Goal: Information Seeking & Learning: Check status

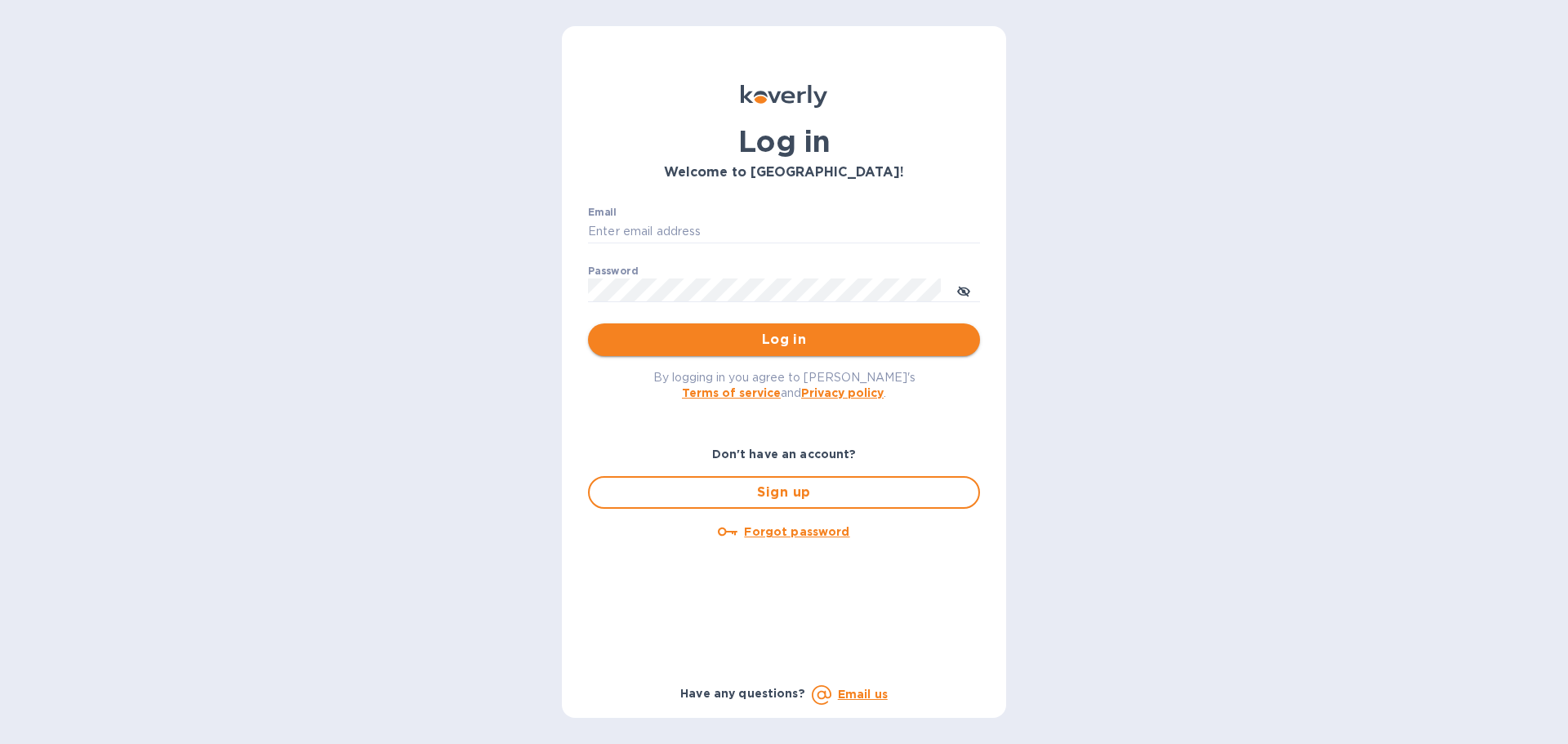
type input "[PERSON_NAME][EMAIL_ADDRESS][DOMAIN_NAME]"
click at [767, 351] on button "Log in" at bounding box center [784, 339] width 392 height 33
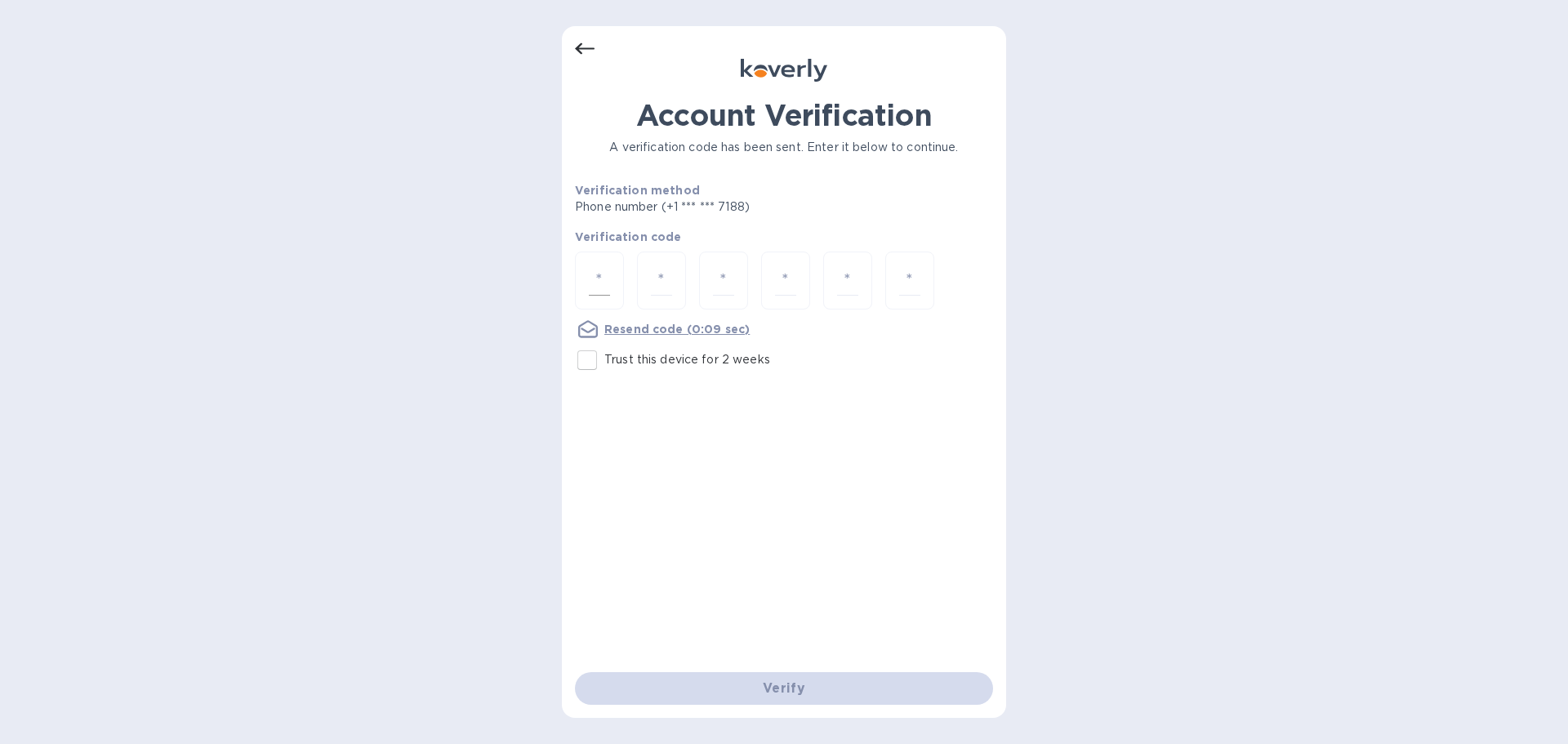
click at [590, 262] on div at bounding box center [599, 281] width 49 height 58
type input "2"
type input "8"
type input "0"
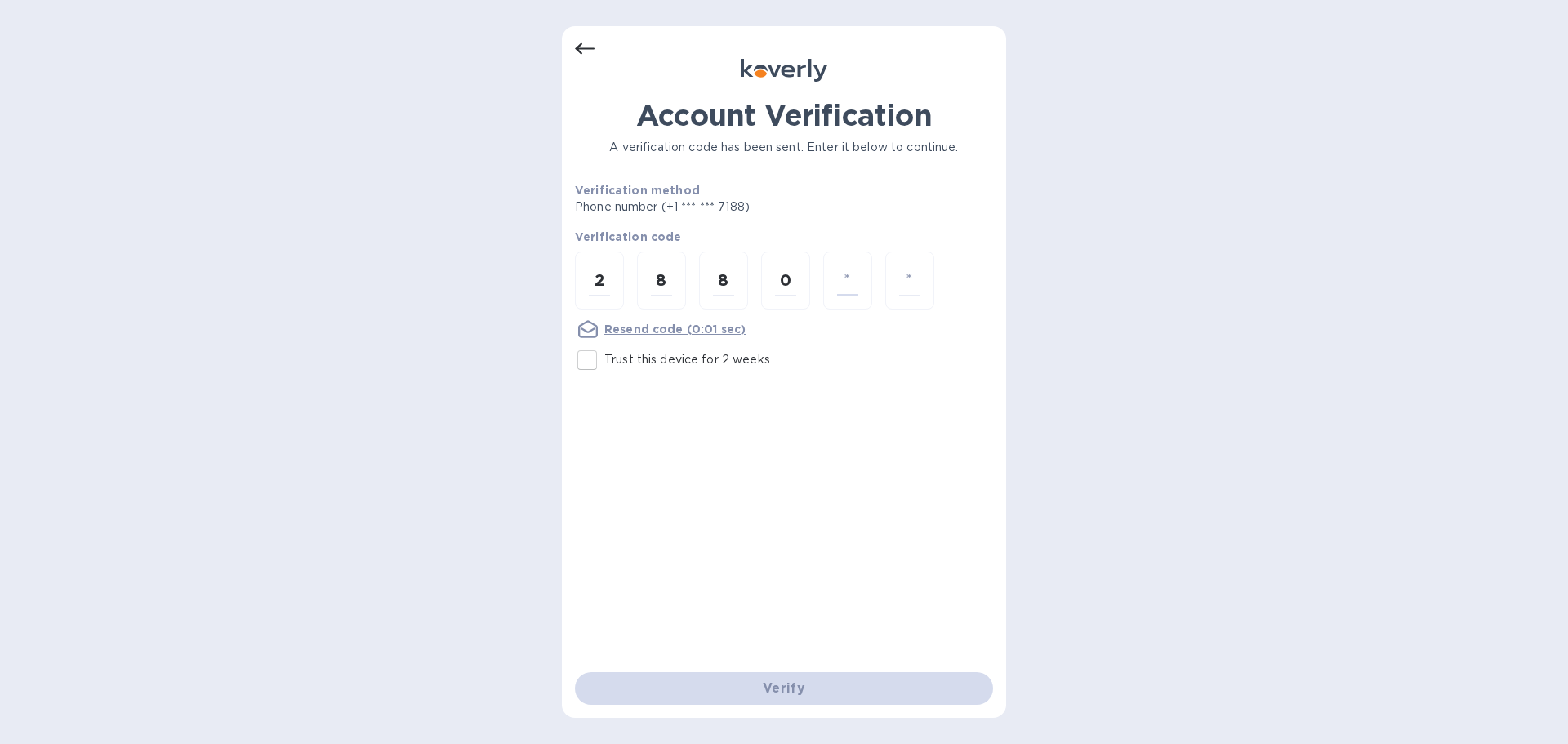
type input "8"
type input "7"
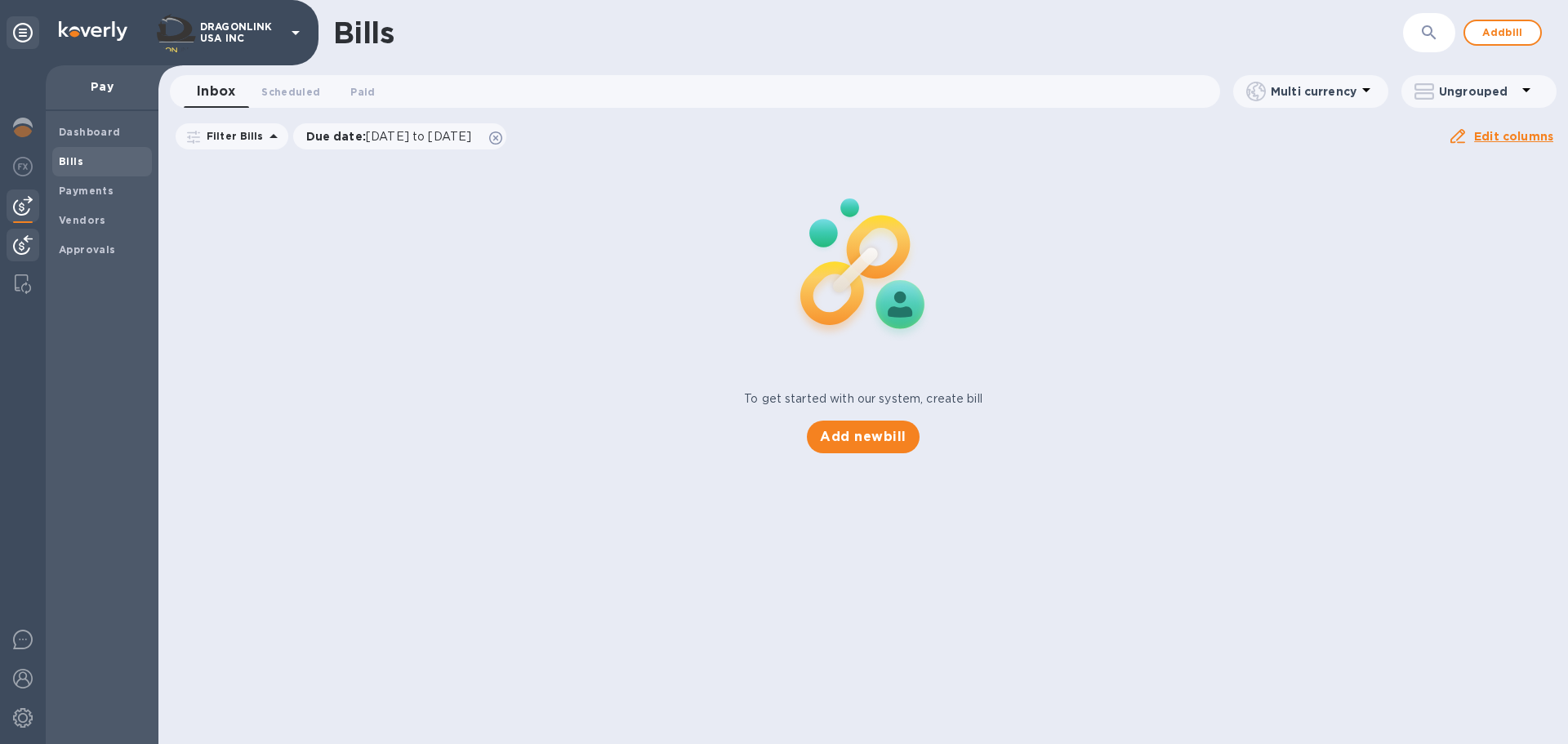
click at [28, 234] on div at bounding box center [23, 246] width 32 height 36
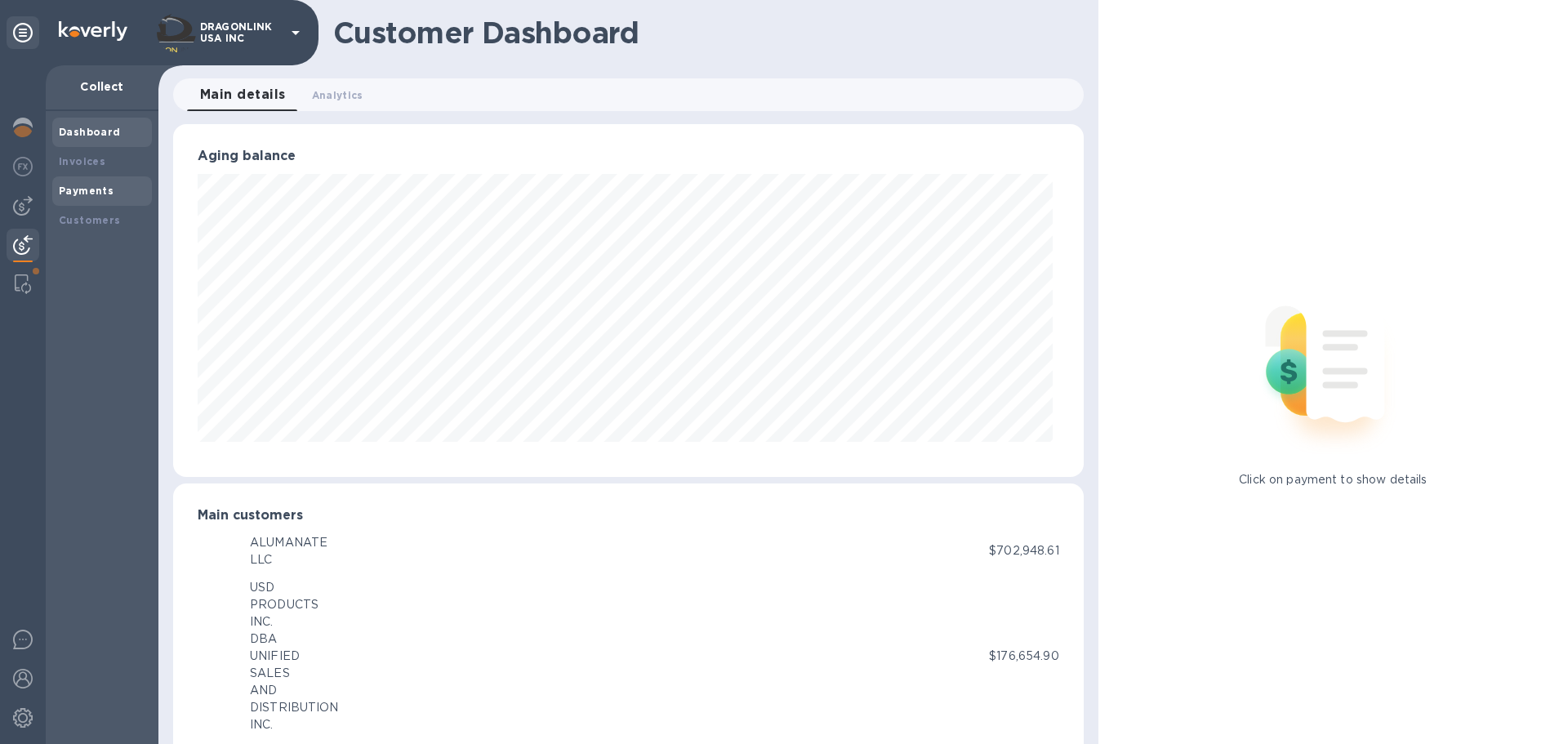
scroll to position [816553, 815815]
click at [96, 192] on b "Payments" at bounding box center [86, 191] width 55 height 13
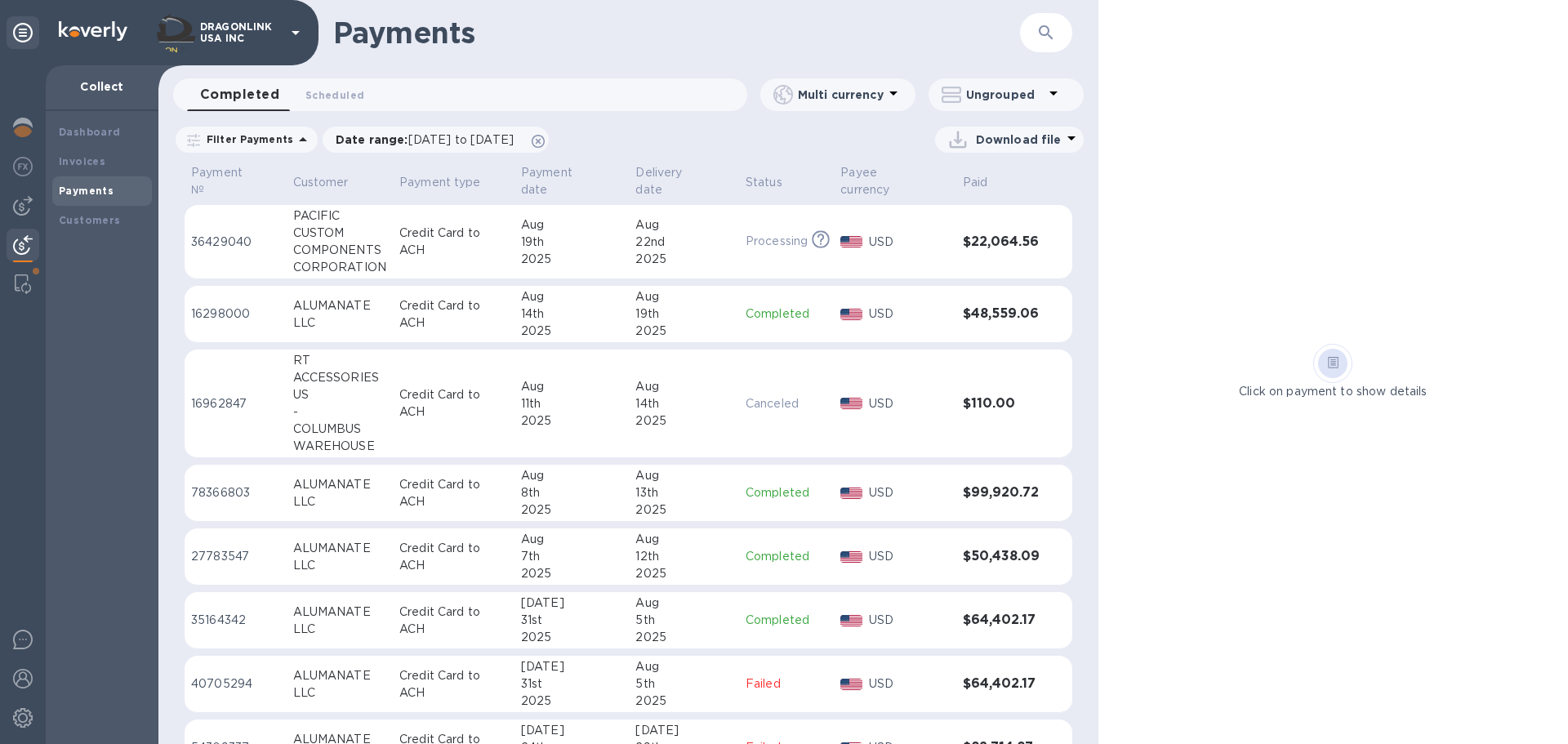
click at [293, 144] on icon at bounding box center [303, 140] width 20 height 20
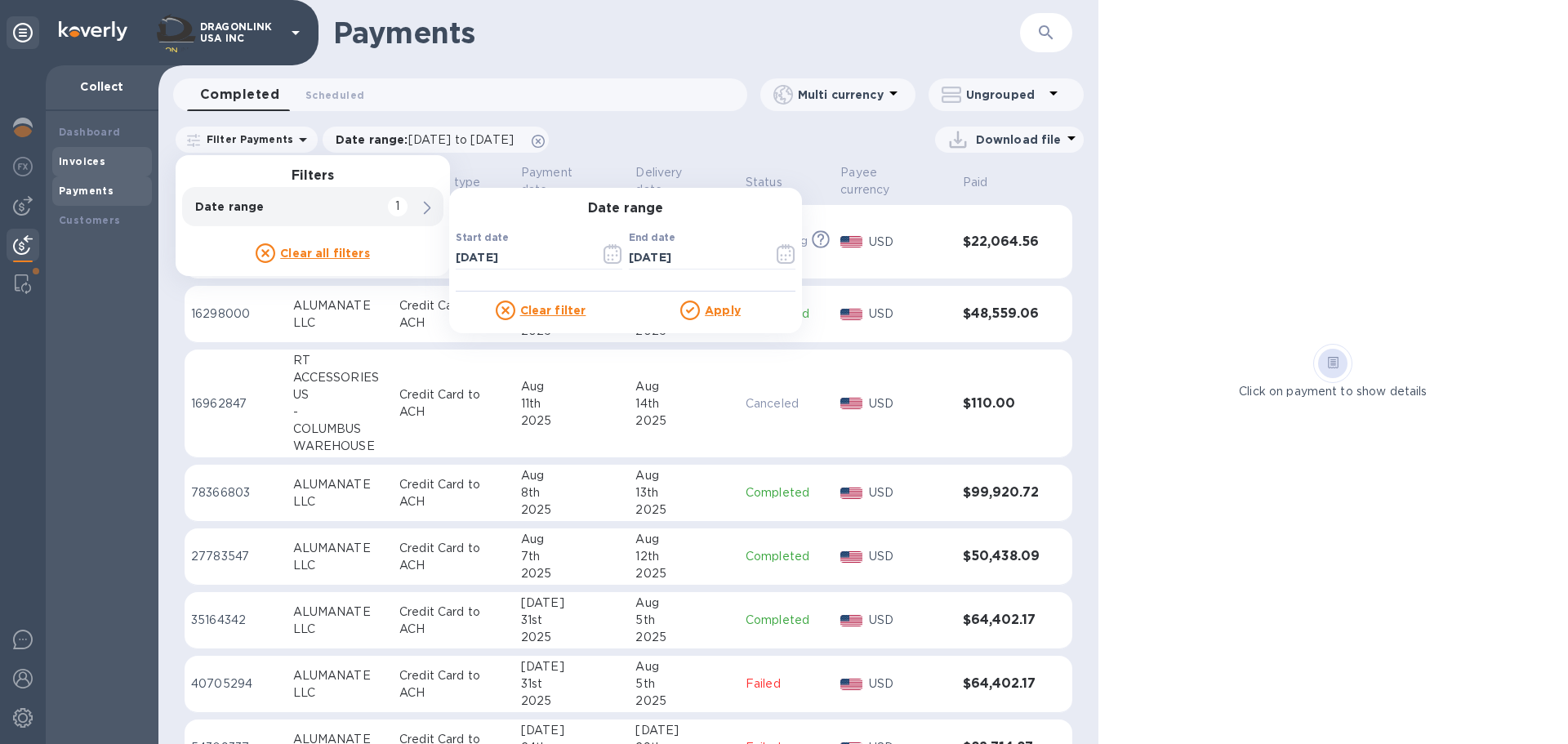
click at [103, 155] on div "Invoices" at bounding box center [102, 162] width 87 height 16
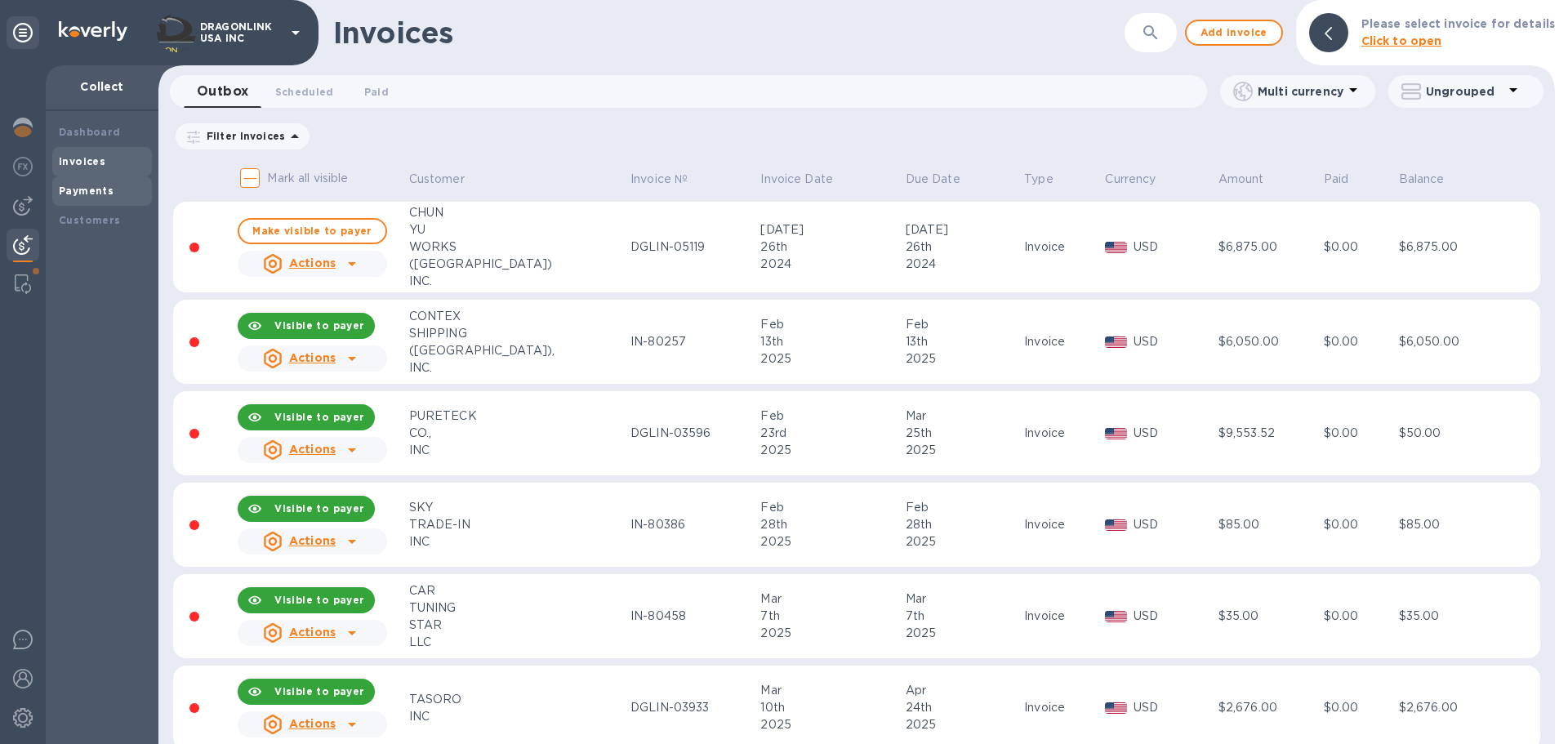
click at [82, 187] on b "Payments" at bounding box center [86, 191] width 55 height 13
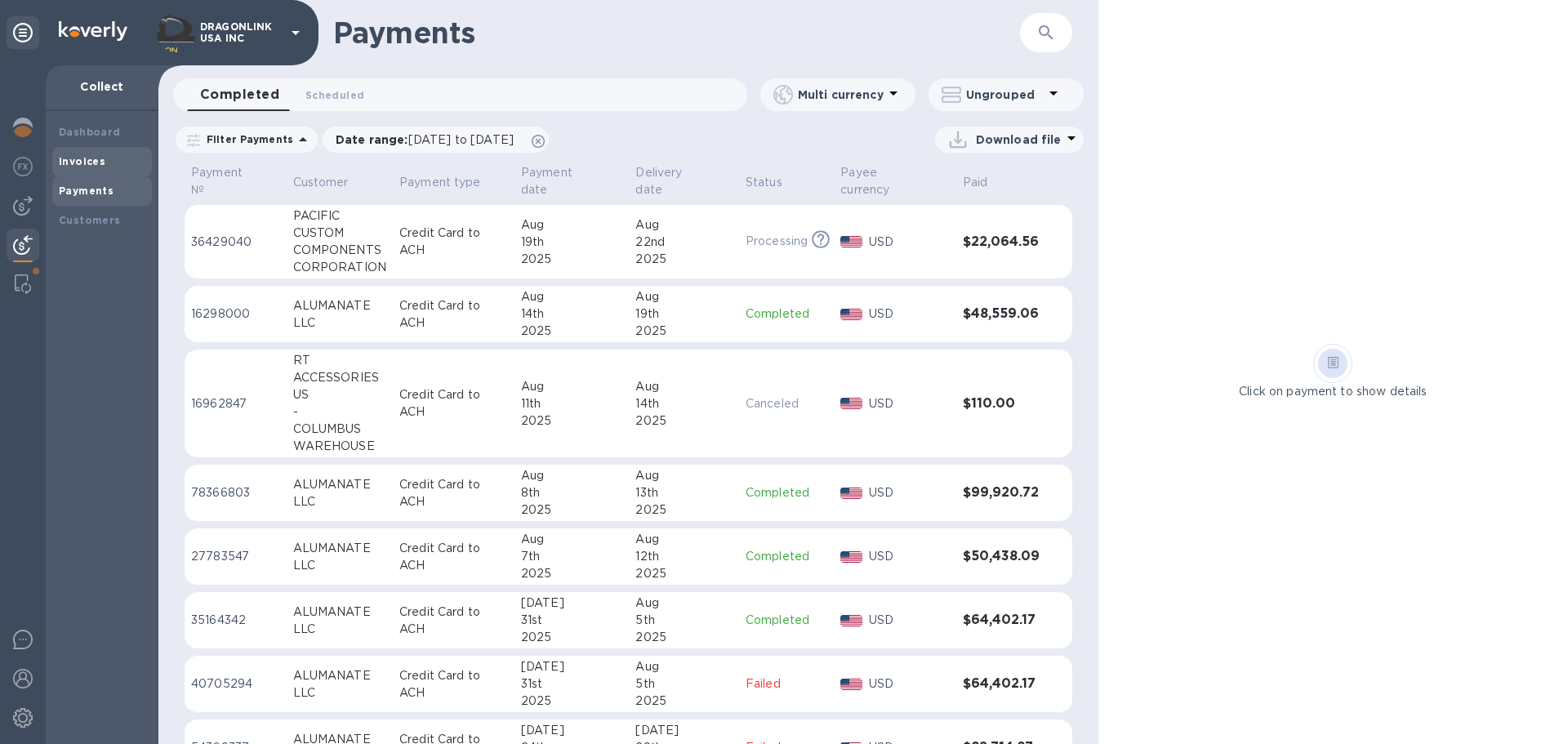
click at [111, 162] on div "Invoices" at bounding box center [102, 162] width 87 height 16
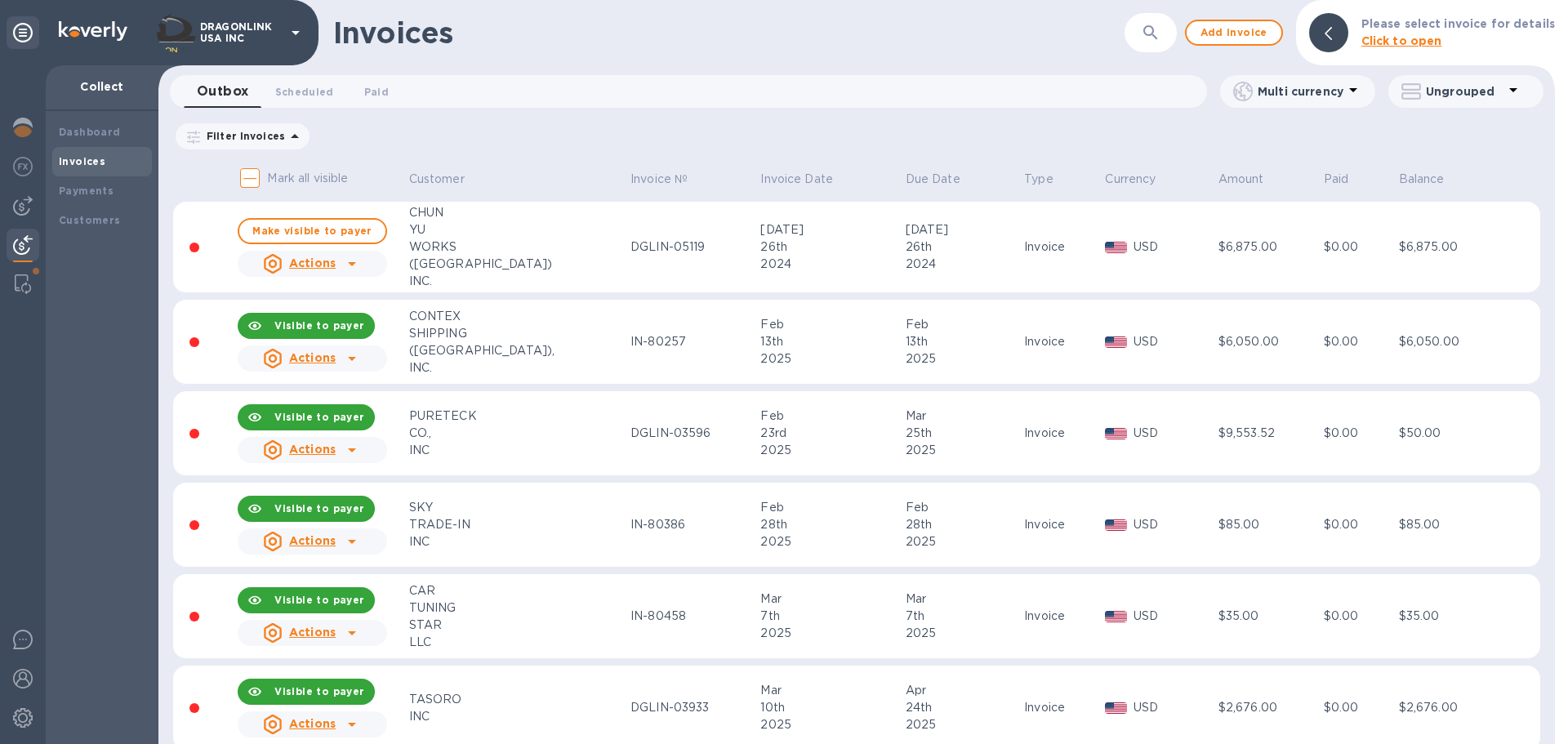
click at [255, 129] on p "Filter Invoices" at bounding box center [243, 135] width 85 height 14
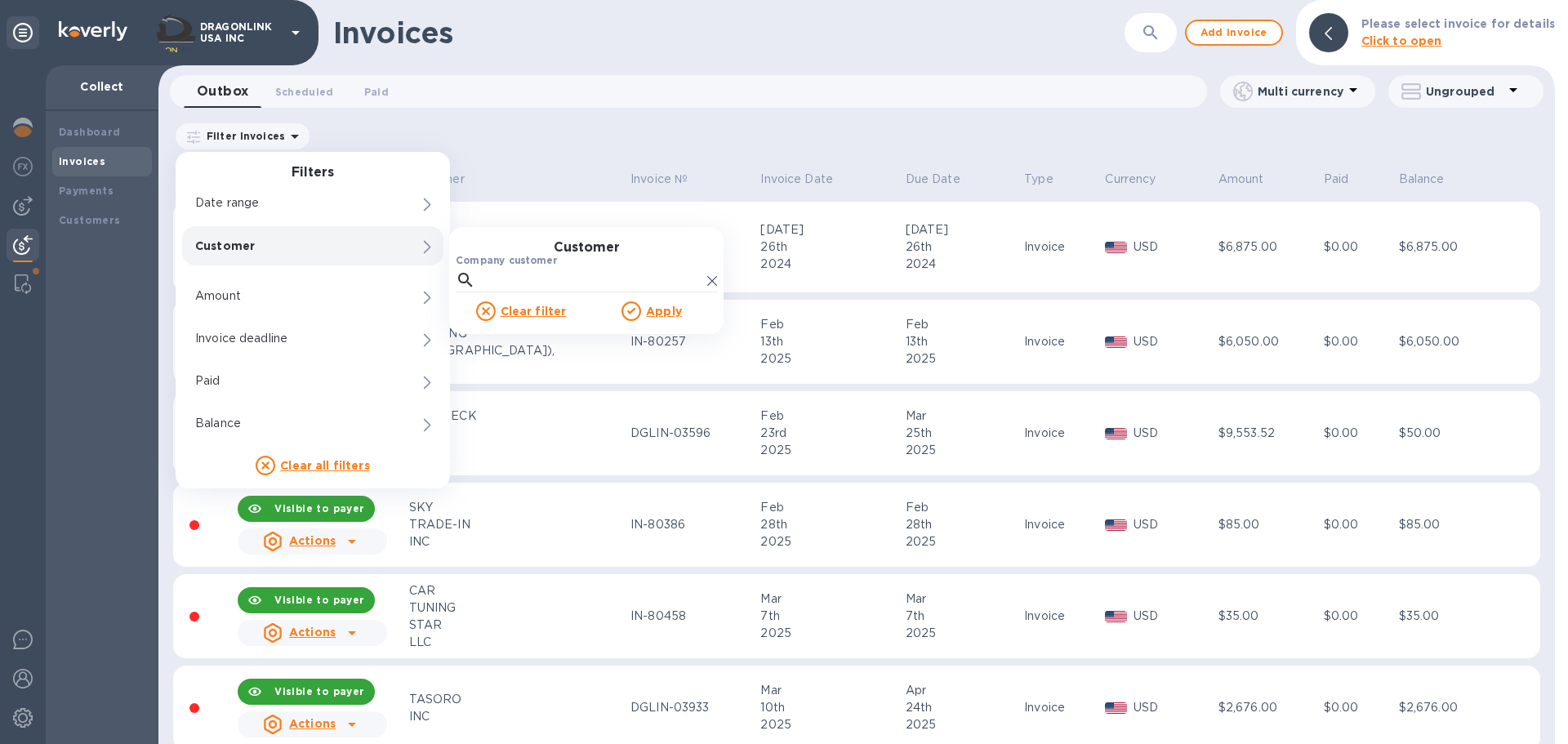
click at [251, 249] on p "Customer" at bounding box center [284, 246] width 180 height 16
click at [252, 249] on p "Customer" at bounding box center [284, 246] width 180 height 16
click at [523, 285] on input "Company customer" at bounding box center [591, 280] width 218 height 24
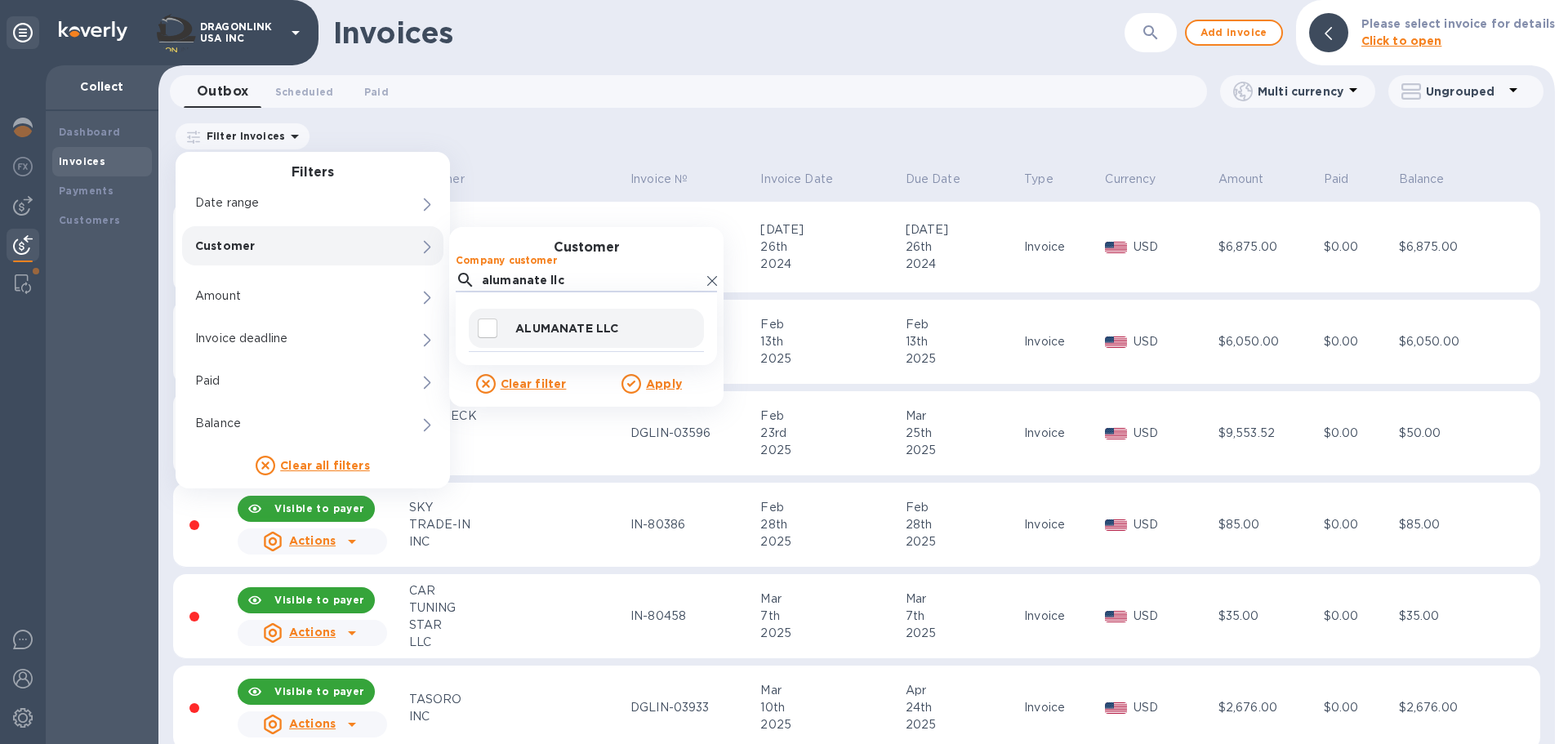
type input "alumanate llc"
click at [539, 328] on p "ALUMANATE LLC" at bounding box center [607, 329] width 182 height 16
checkbox input "true"
click at [685, 375] on div "Apply" at bounding box center [652, 384] width 131 height 20
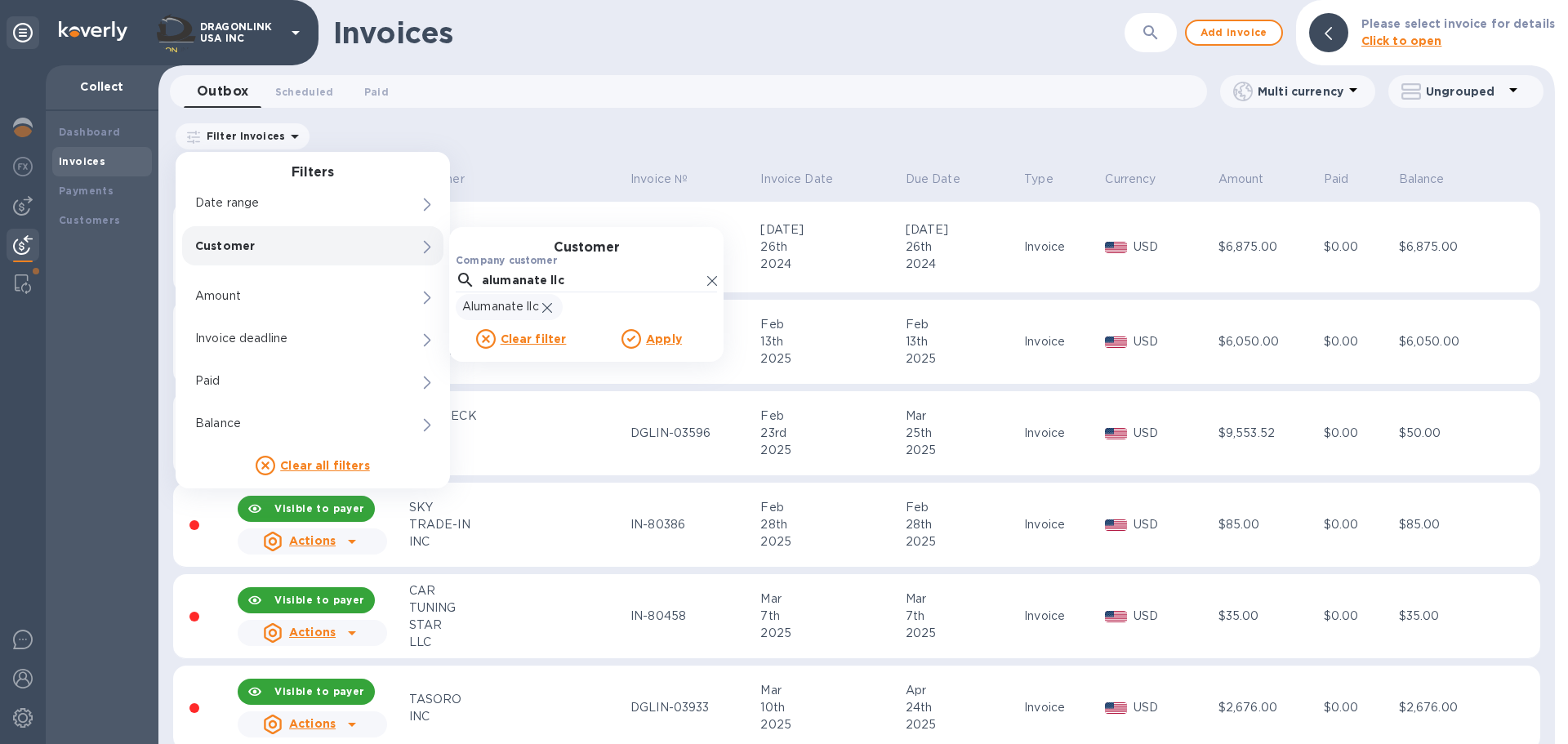
click at [663, 339] on u "Apply" at bounding box center [664, 339] width 36 height 13
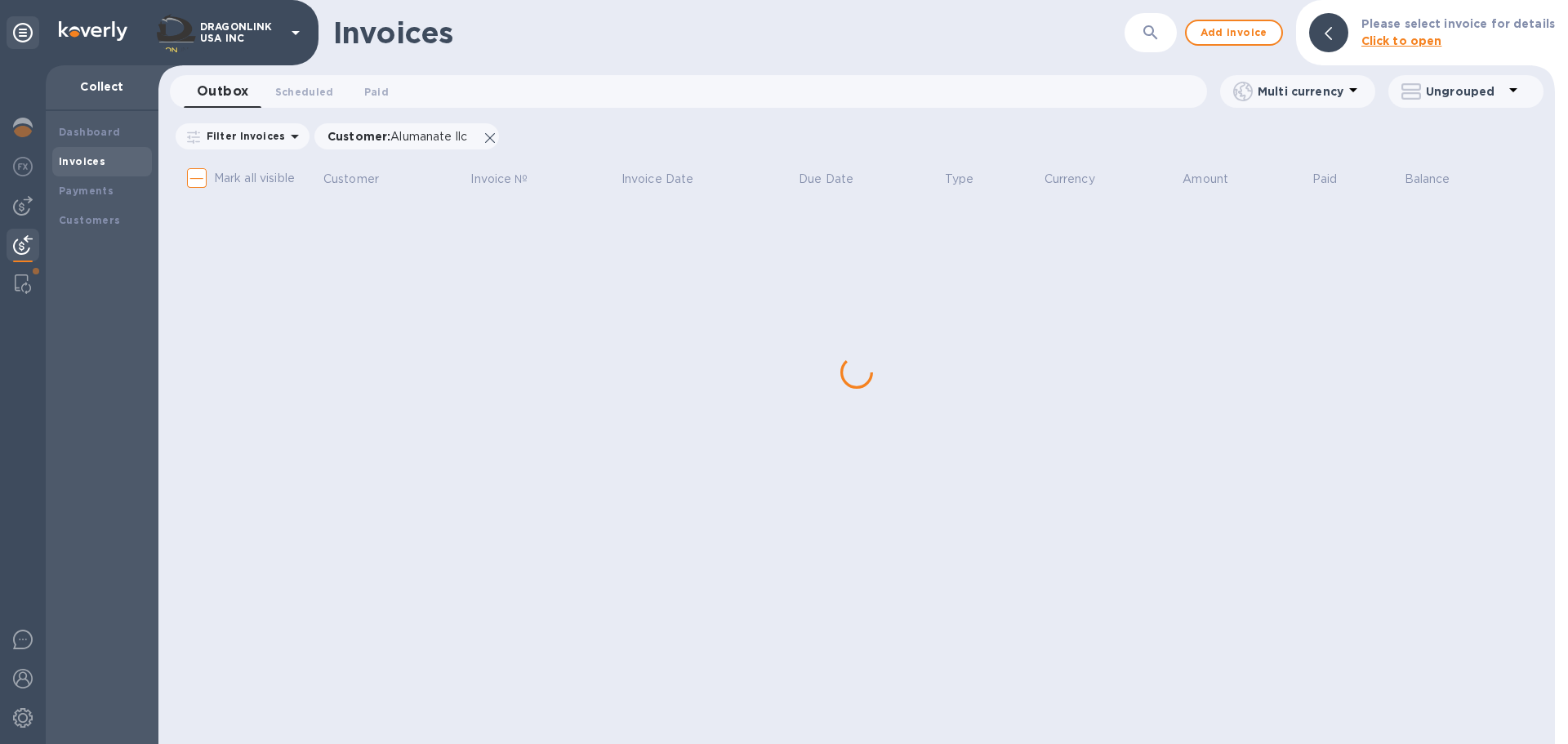
checkbox input "true"
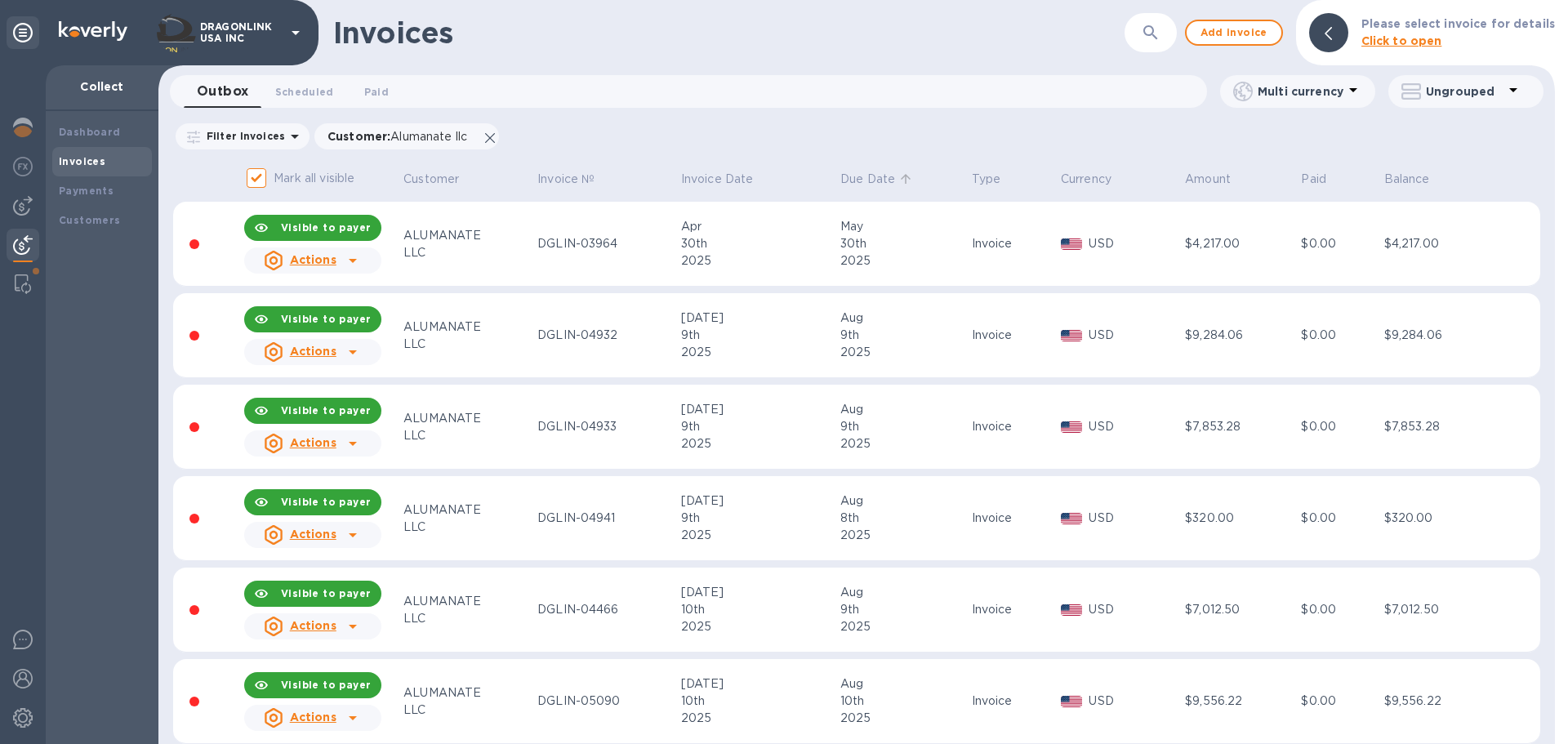
click at [880, 173] on p "Due Date" at bounding box center [868, 179] width 55 height 17
click at [228, 134] on p "Filter Invoices" at bounding box center [243, 135] width 85 height 14
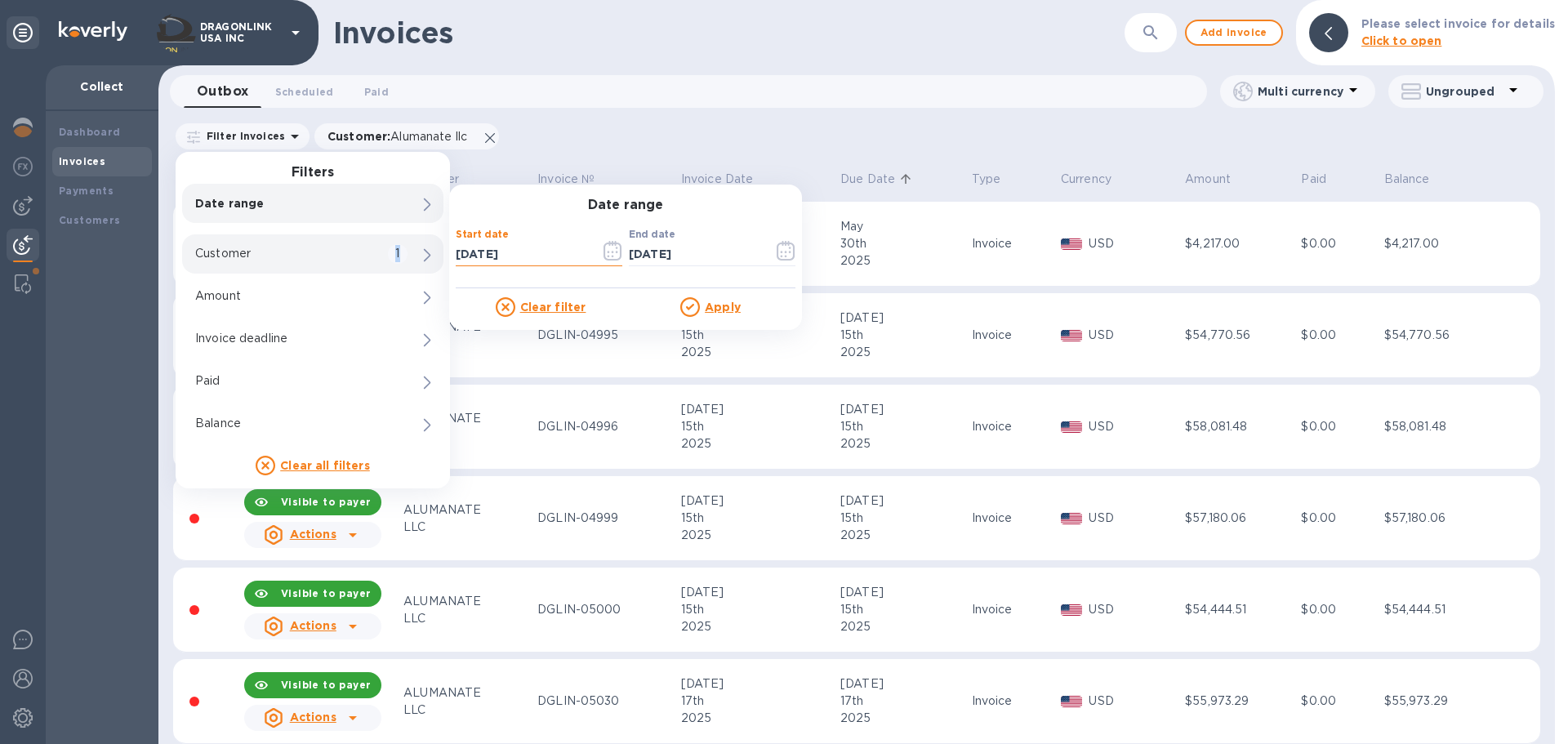
drag, startPoint x: 555, startPoint y: 253, endPoint x: 406, endPoint y: 251, distance: 149.0
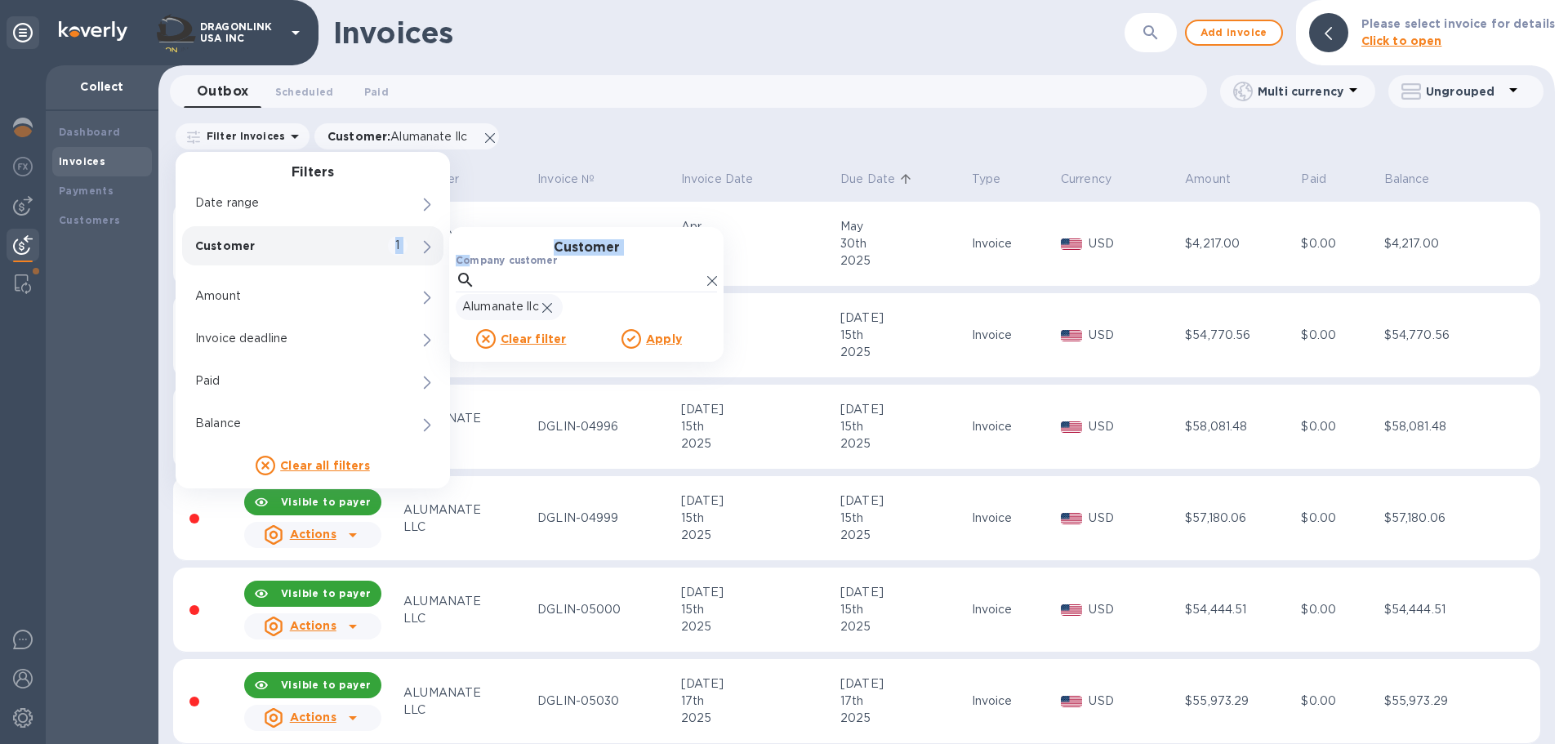
drag, startPoint x: 528, startPoint y: 248, endPoint x: 474, endPoint y: 265, distance: 56.6
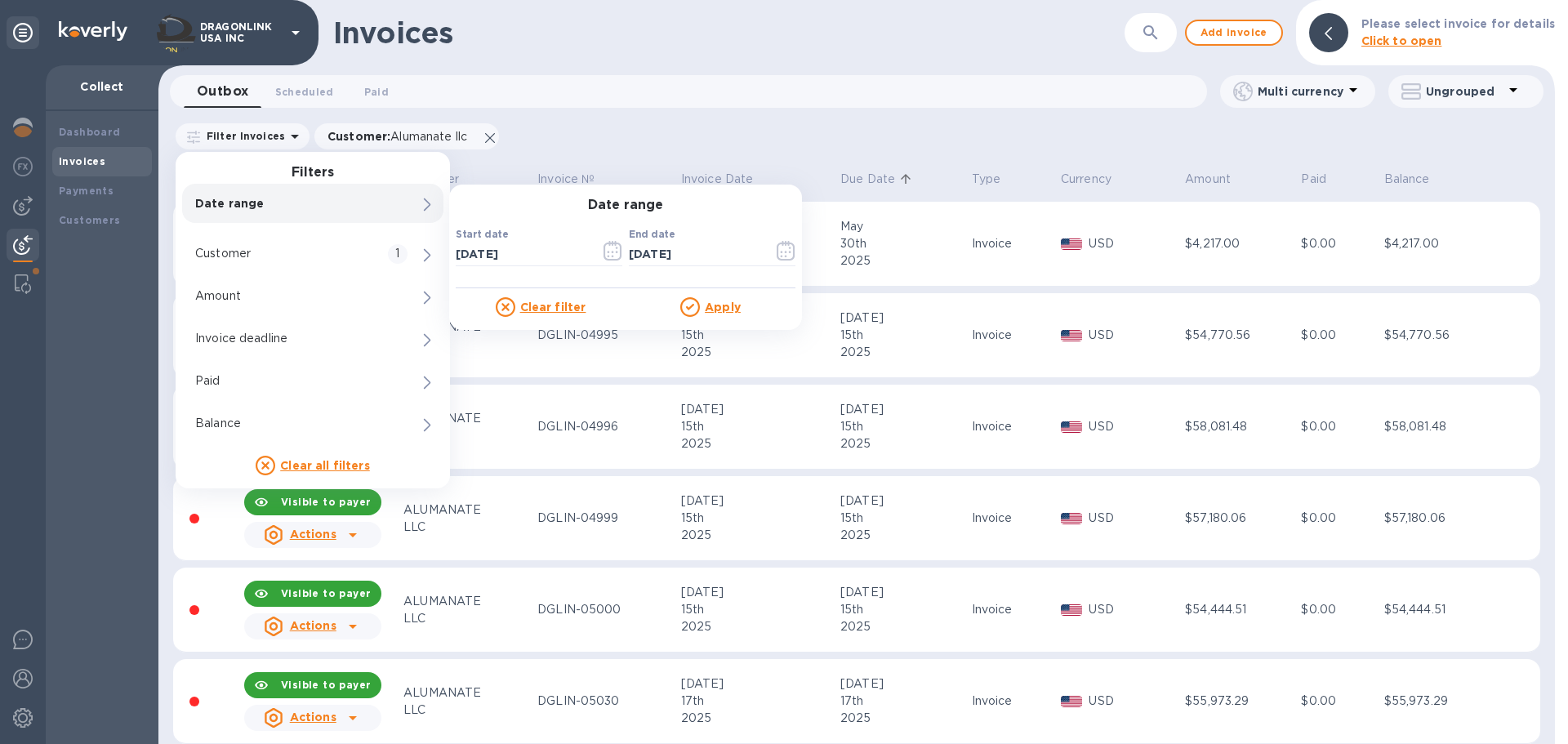
click at [378, 209] on div "Date range" at bounding box center [313, 203] width 262 height 39
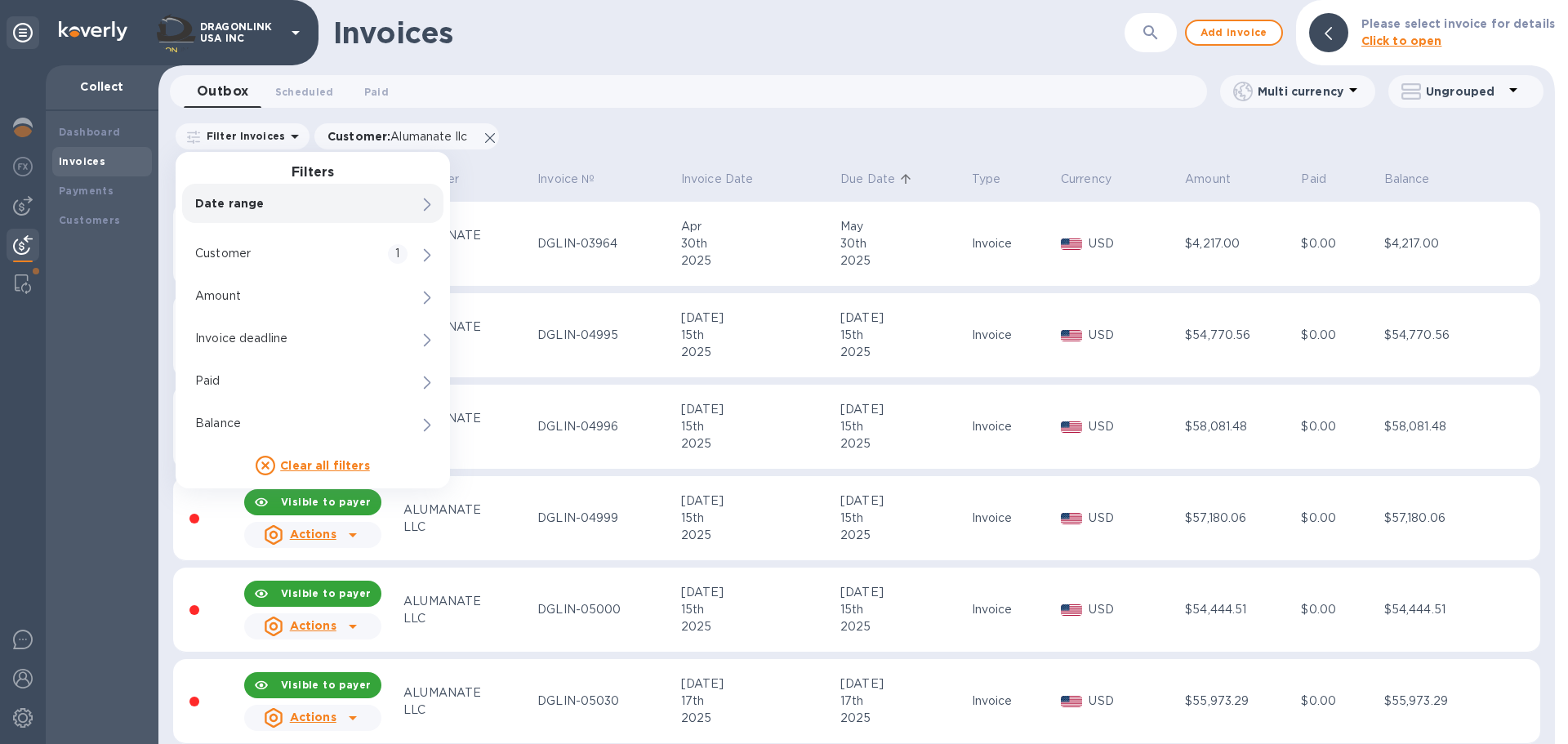
click at [378, 209] on div "Date range" at bounding box center [313, 203] width 262 height 39
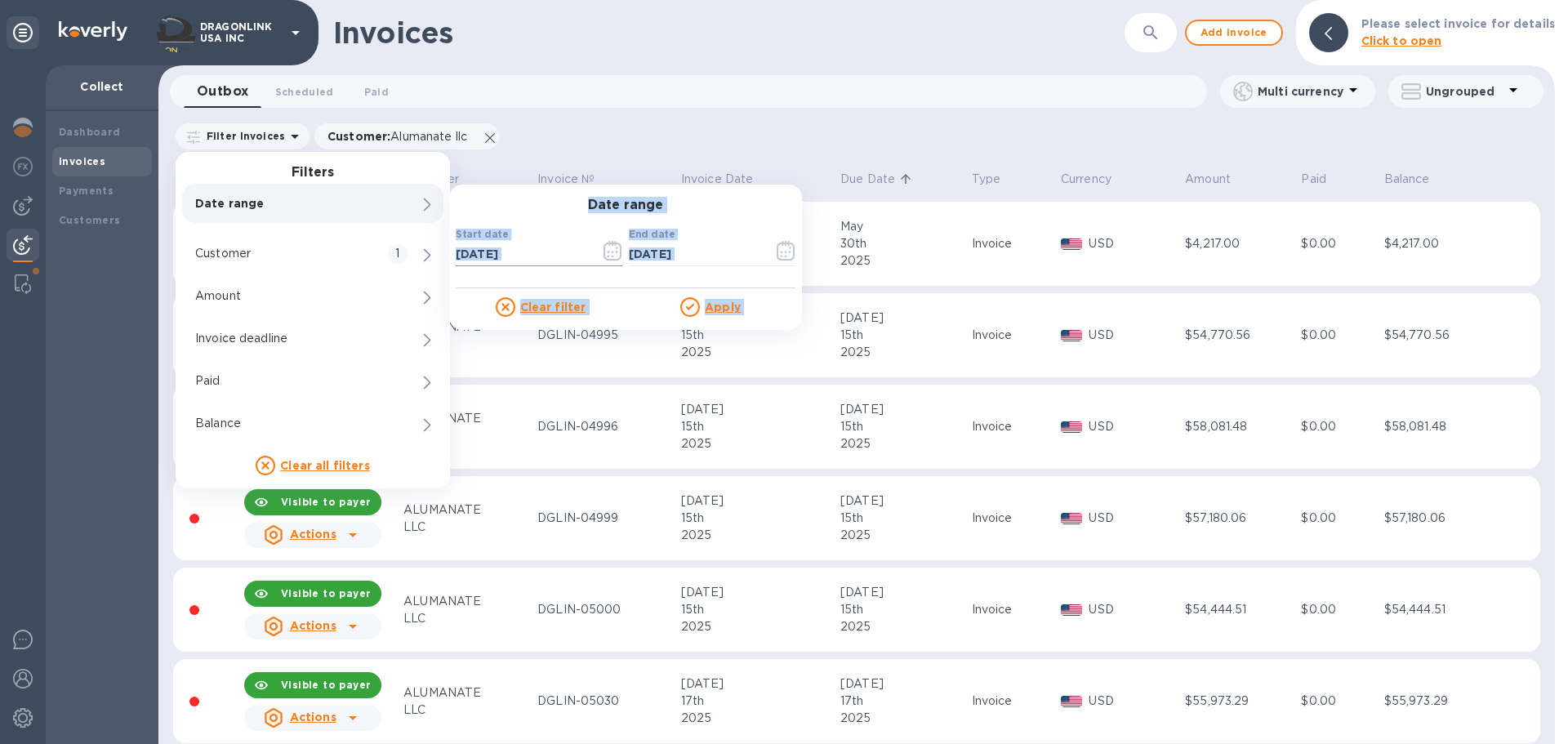
click at [500, 251] on input "08/21/2025" at bounding box center [522, 254] width 132 height 24
click at [533, 257] on input "08/21/2025" at bounding box center [522, 254] width 132 height 24
type input "0_/__/____"
click at [658, 255] on input "08/21/2025" at bounding box center [695, 254] width 132 height 24
type input "08/24/2025"
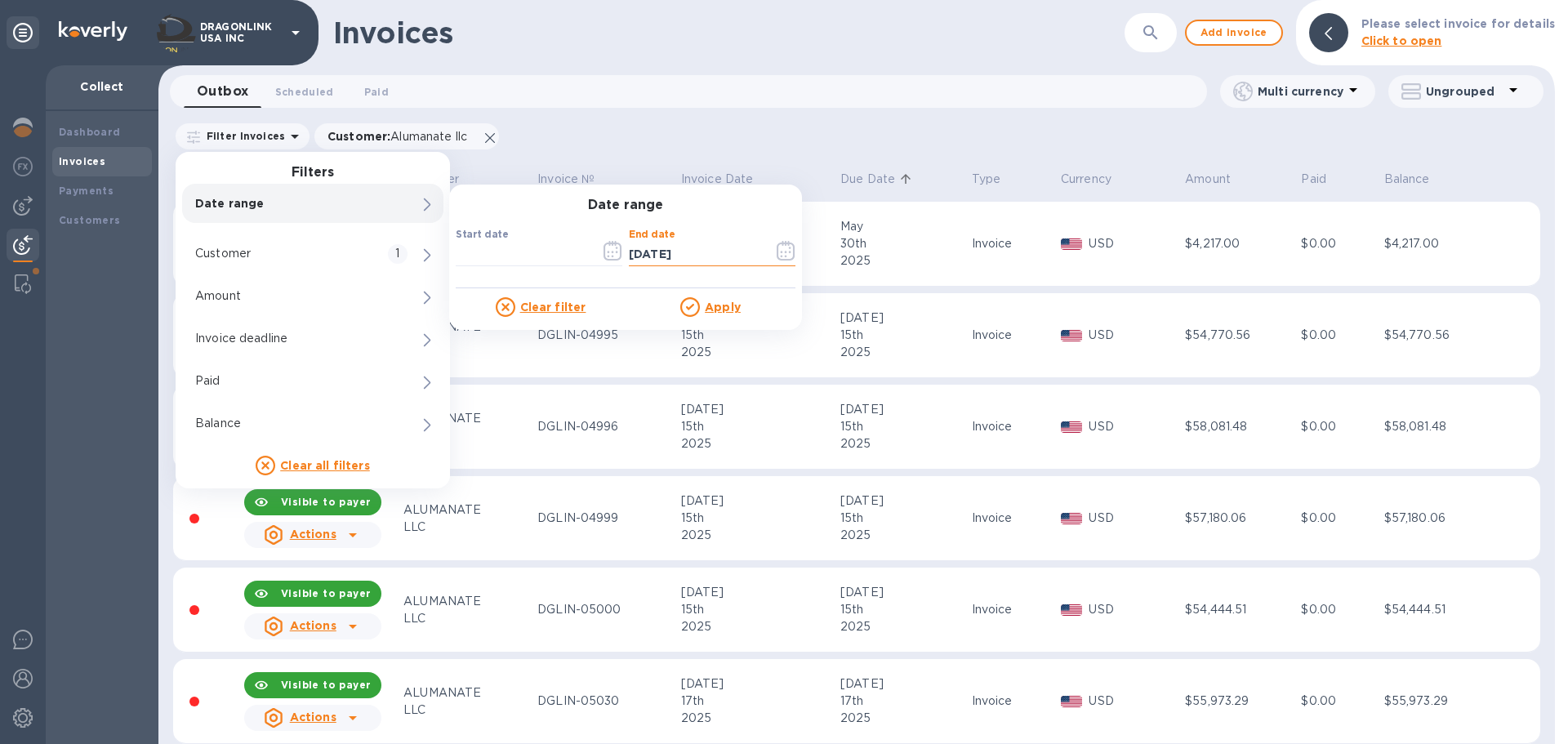
click at [705, 301] on u "Apply" at bounding box center [723, 307] width 36 height 13
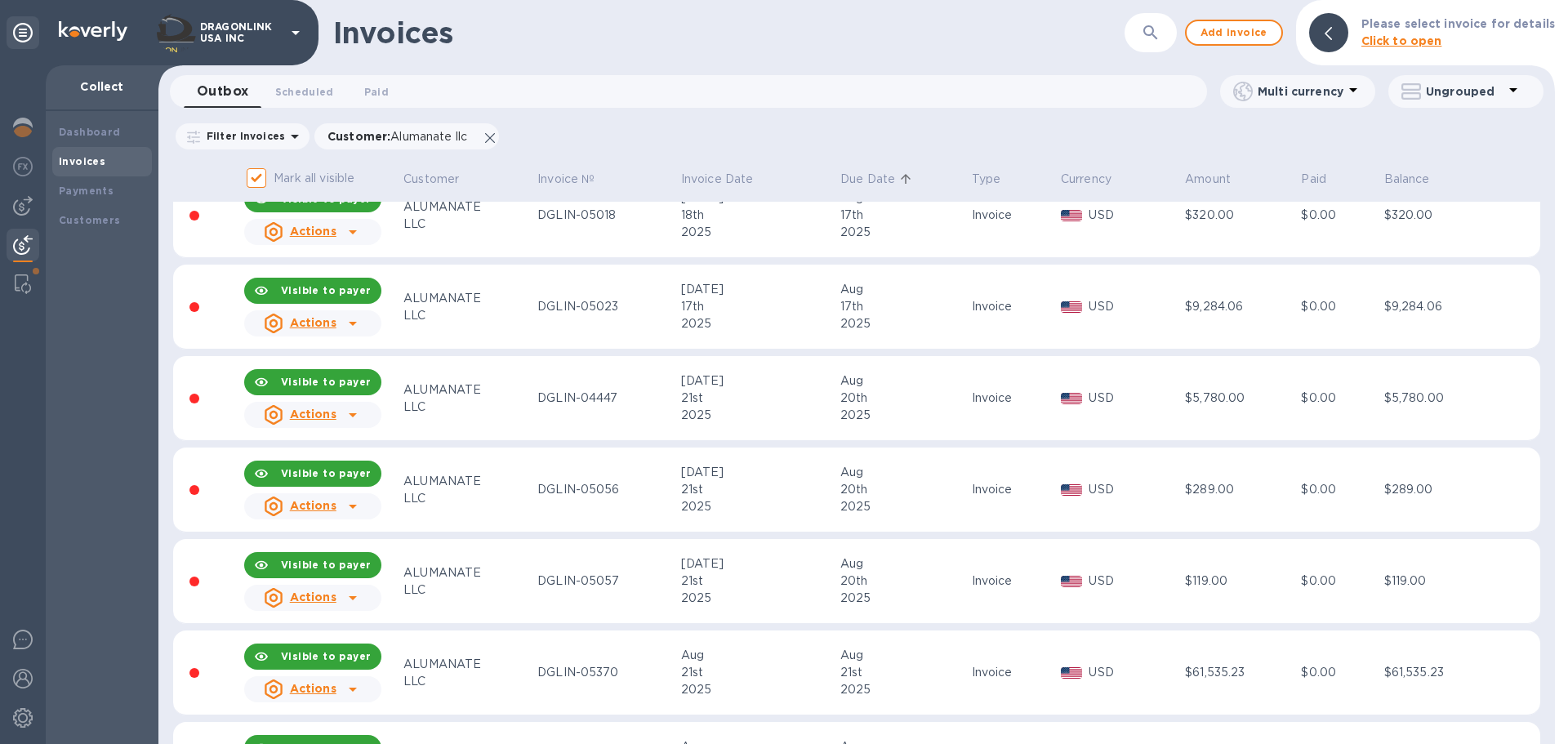
scroll to position [2042, 0]
